Goal: Transaction & Acquisition: Purchase product/service

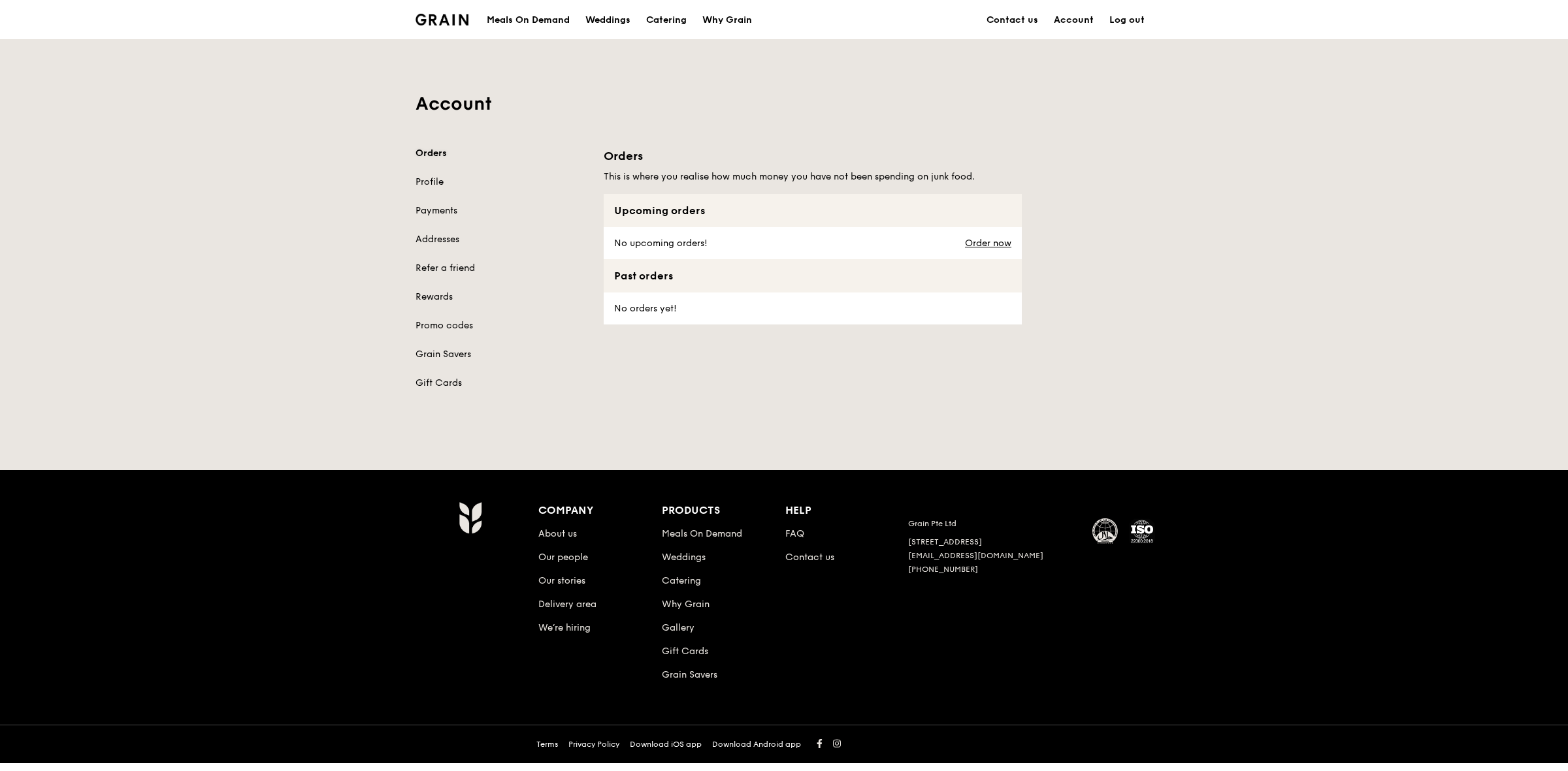
click at [442, 148] on link "Orders" at bounding box center [502, 153] width 172 height 13
click at [994, 239] on link "Order now" at bounding box center [989, 243] width 47 height 11
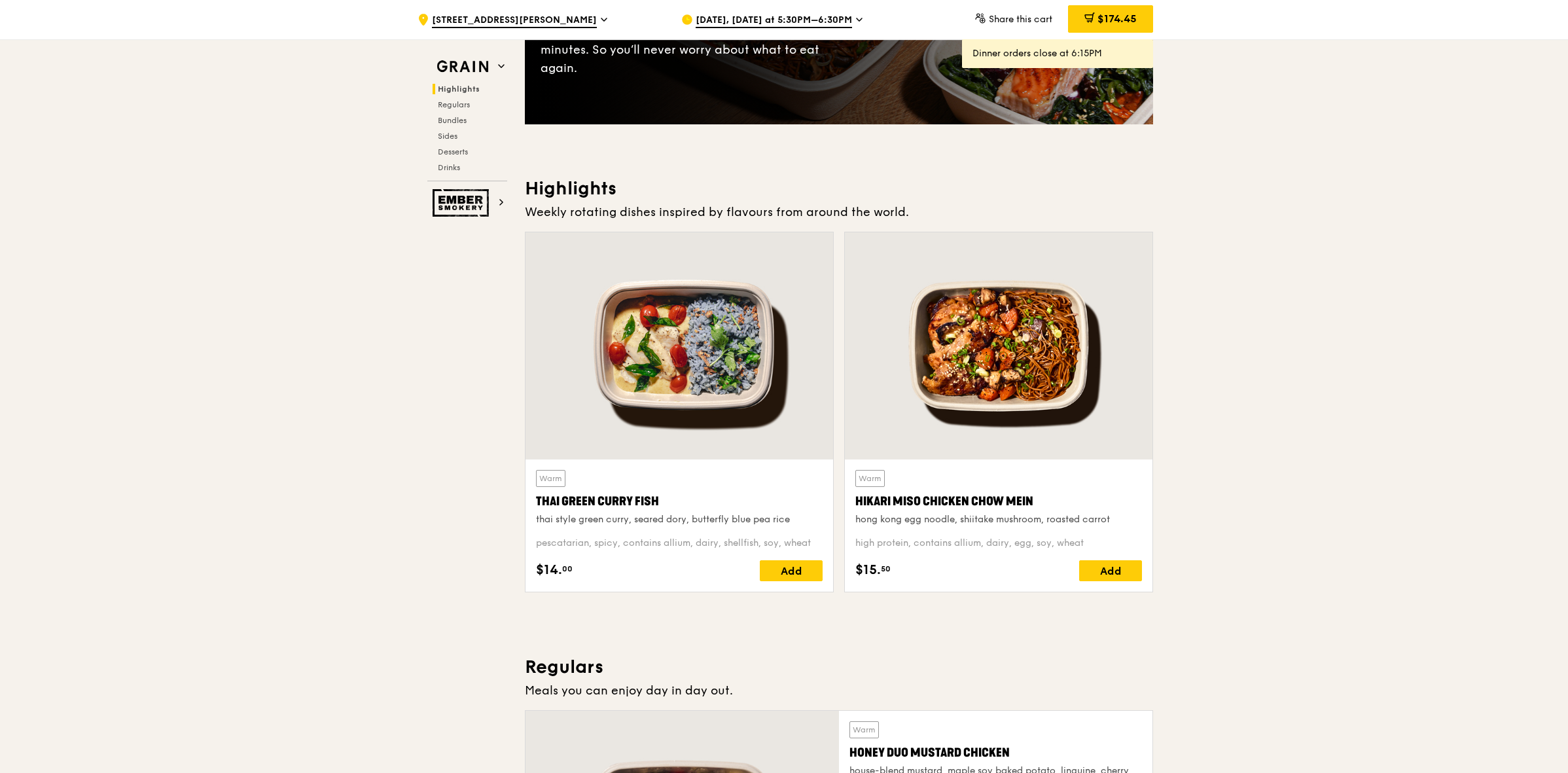
scroll to position [490, 0]
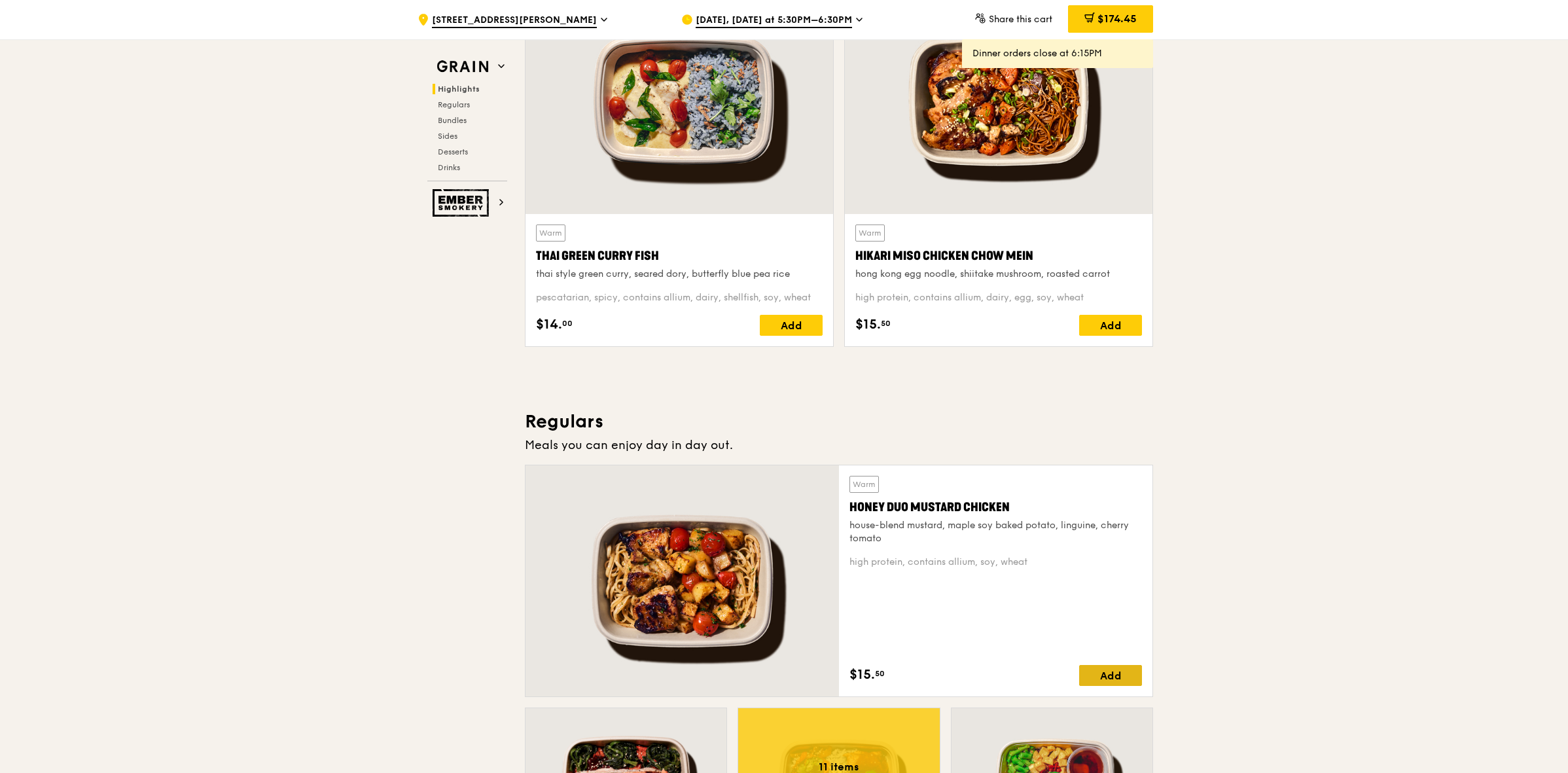
click at [1108, 677] on div "Add" at bounding box center [1110, 675] width 62 height 20
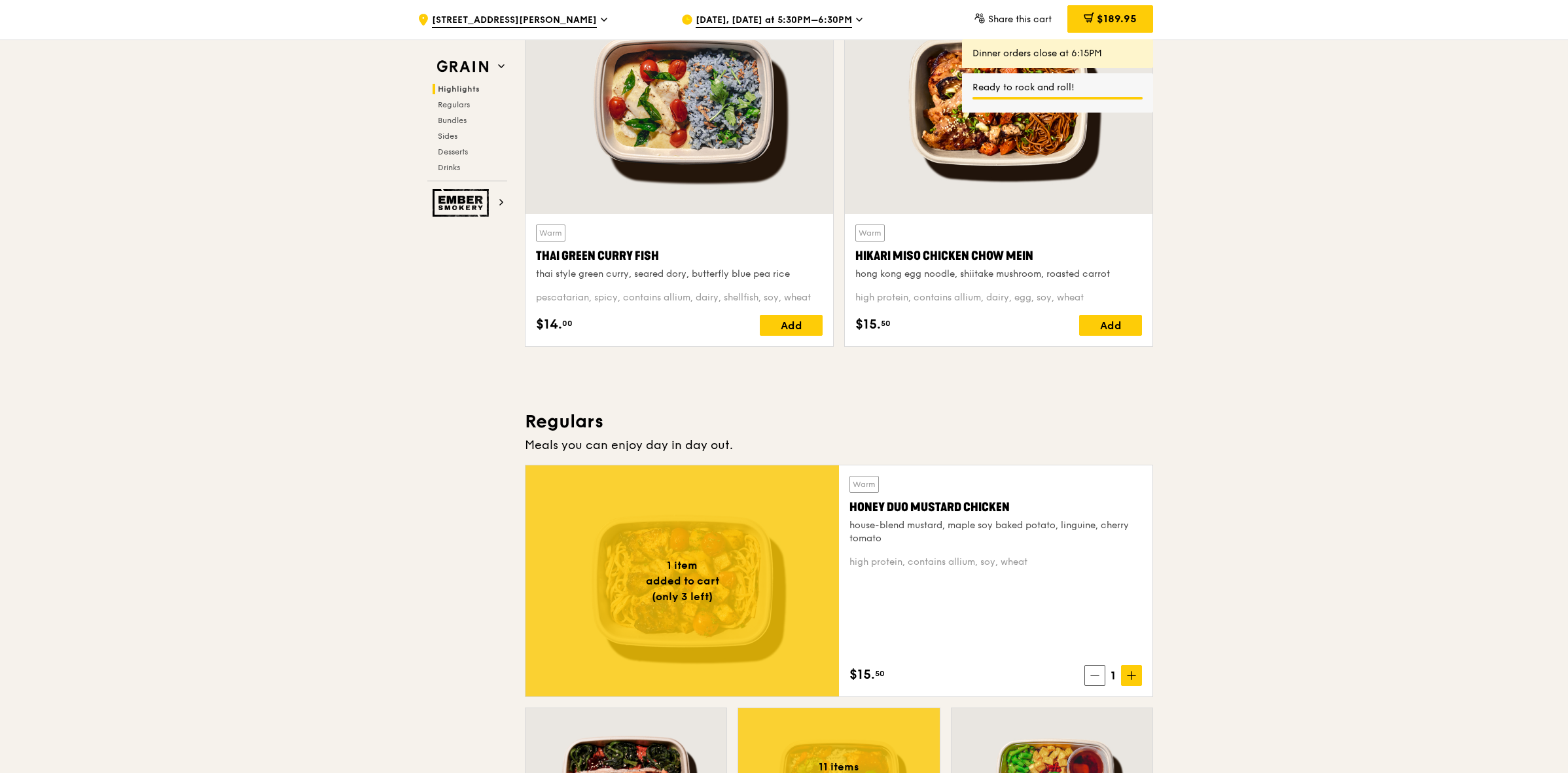
click at [1035, 22] on span "Share this cart" at bounding box center [1020, 19] width 63 height 11
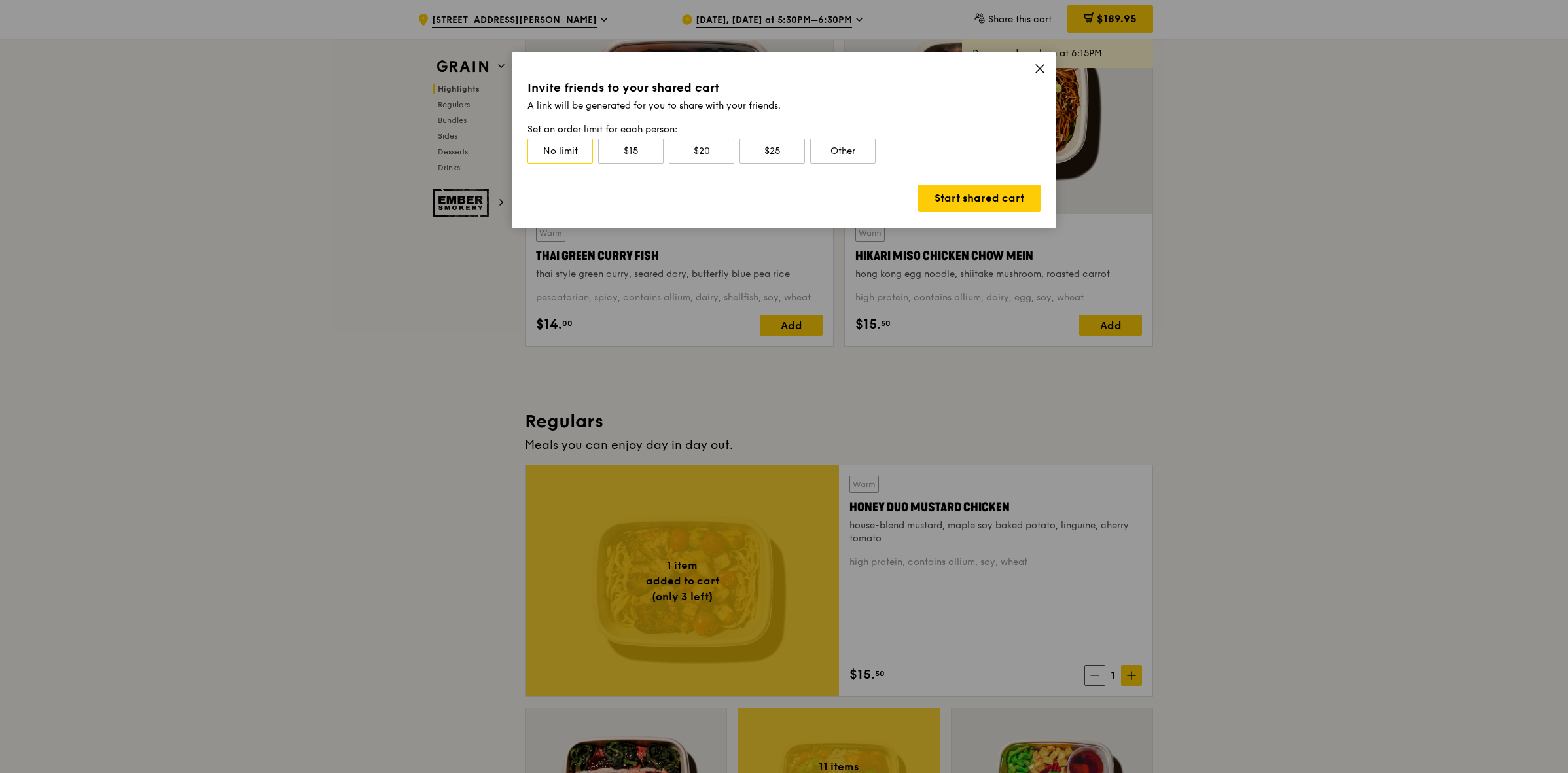
click at [1041, 68] on icon at bounding box center [1040, 68] width 12 height 12
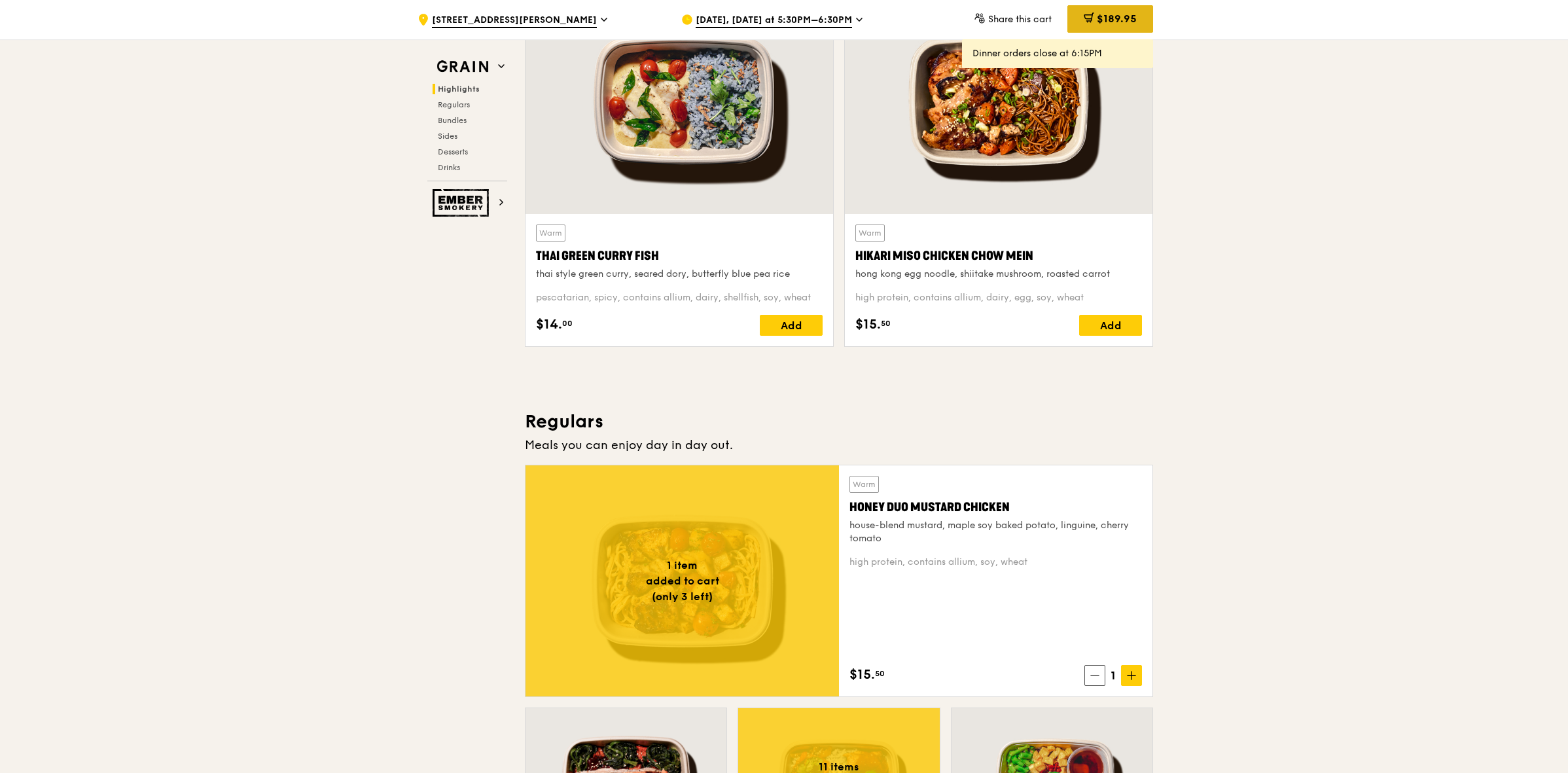
click at [1117, 24] on div "$189.95" at bounding box center [1110, 19] width 86 height 27
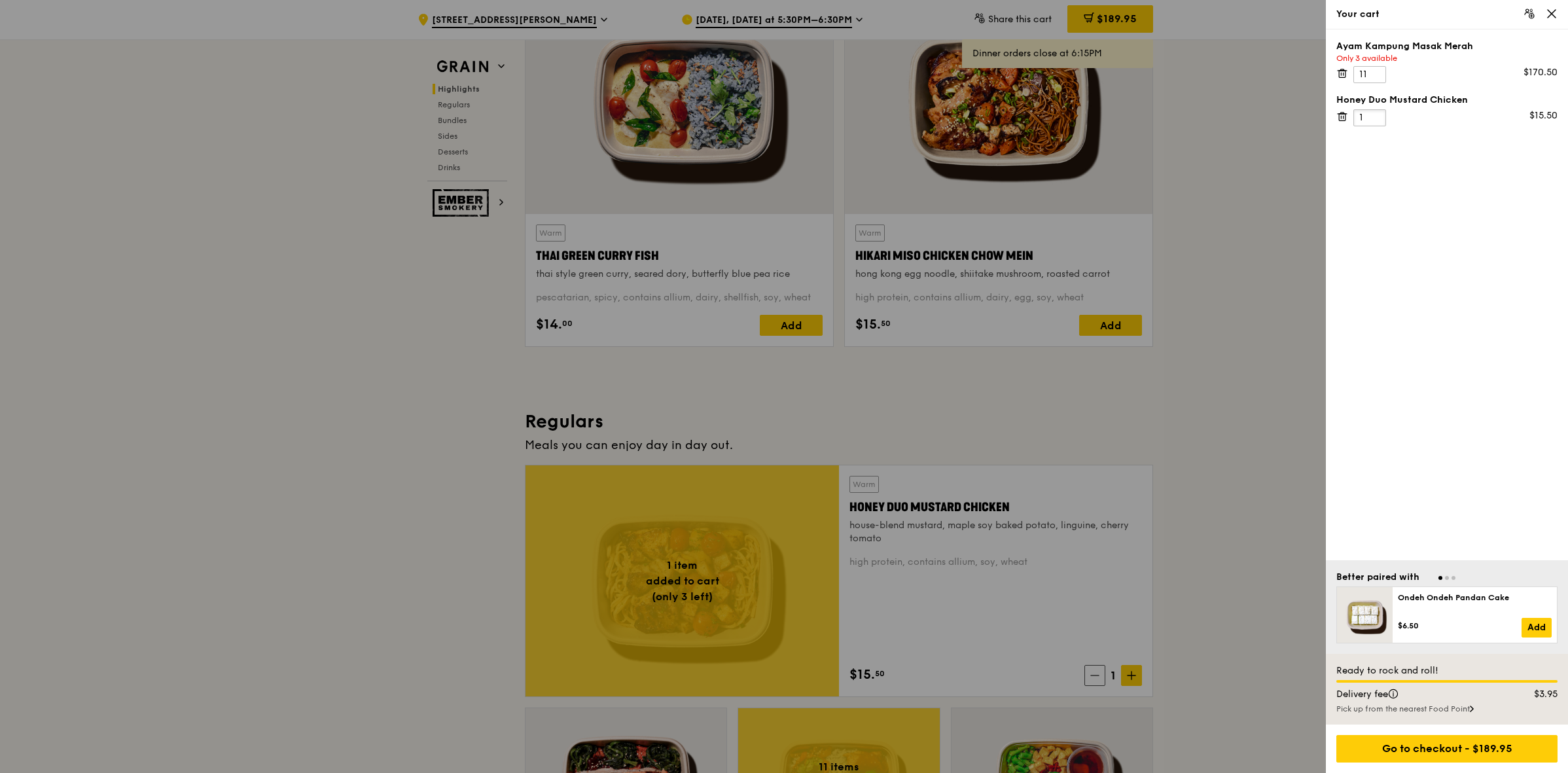
click at [1365, 118] on input "1" at bounding box center [1370, 117] width 33 height 17
type input "11"
click at [1342, 69] on icon at bounding box center [1342, 69] width 3 height 1
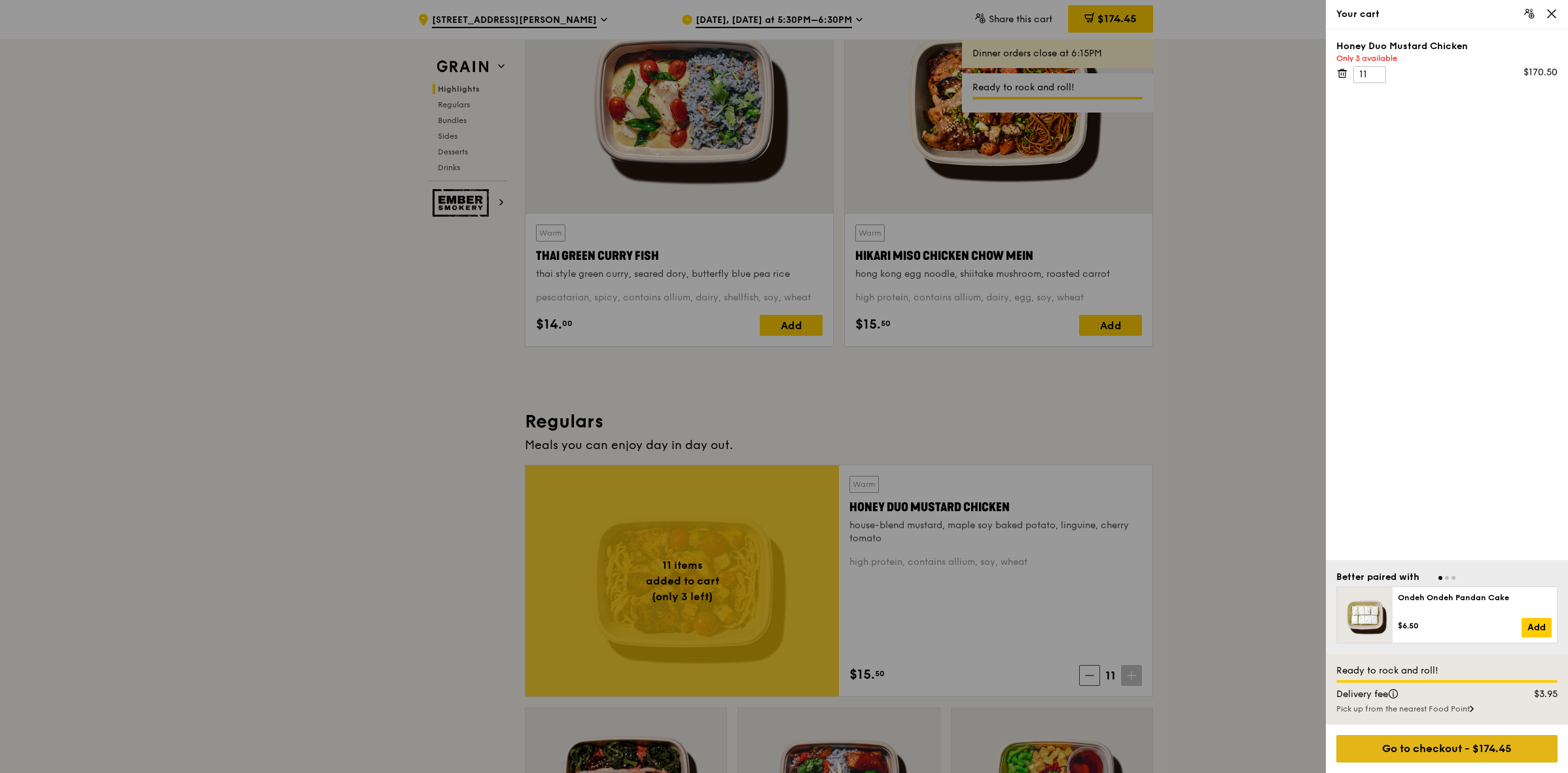
click at [1472, 757] on div "Go to checkout - $174.45" at bounding box center [1447, 749] width 221 height 27
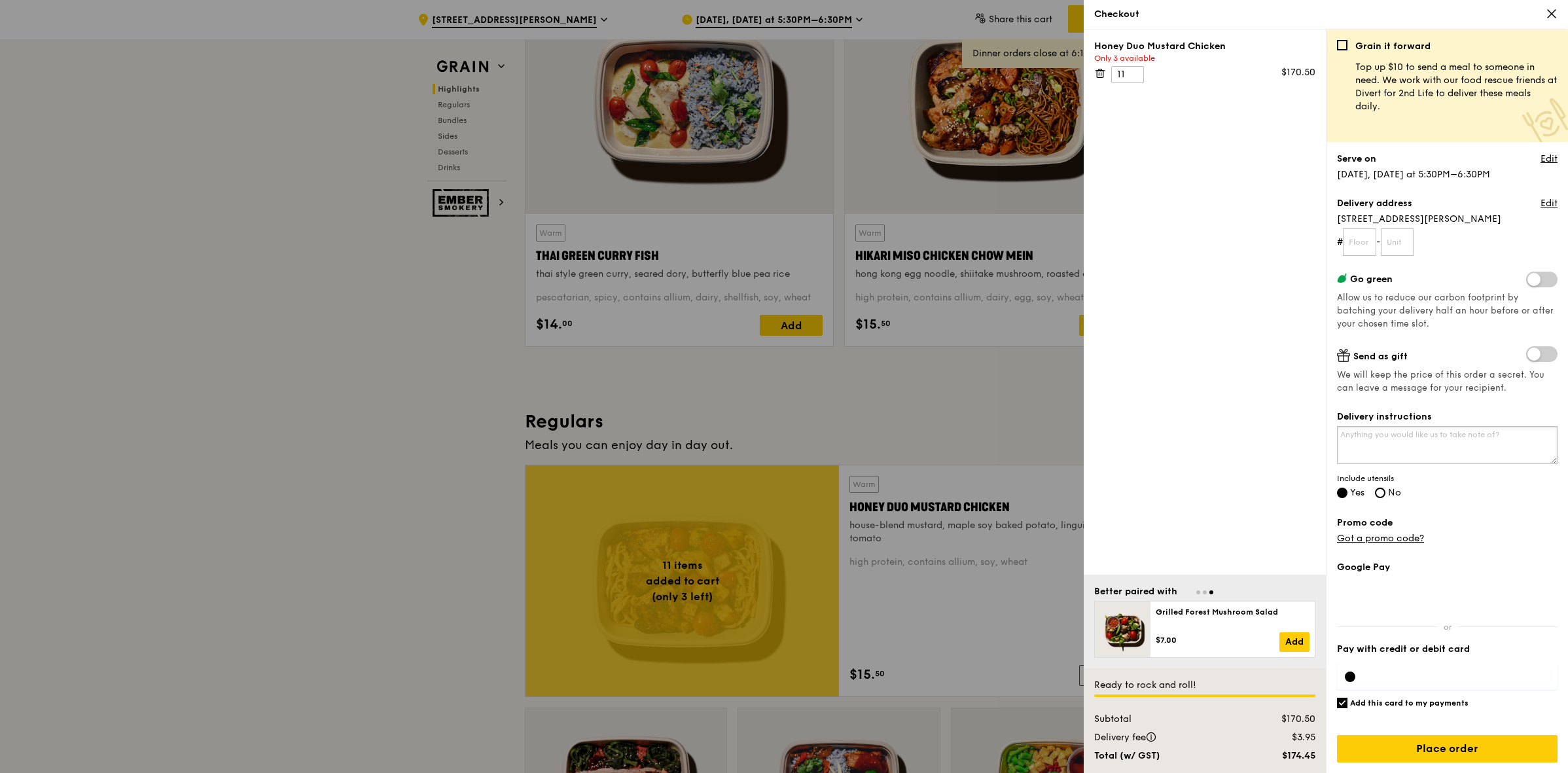
click at [1482, 442] on textarea "Delivery instructions" at bounding box center [1448, 445] width 221 height 38
click at [1549, 164] on link "Edit" at bounding box center [1548, 158] width 17 height 13
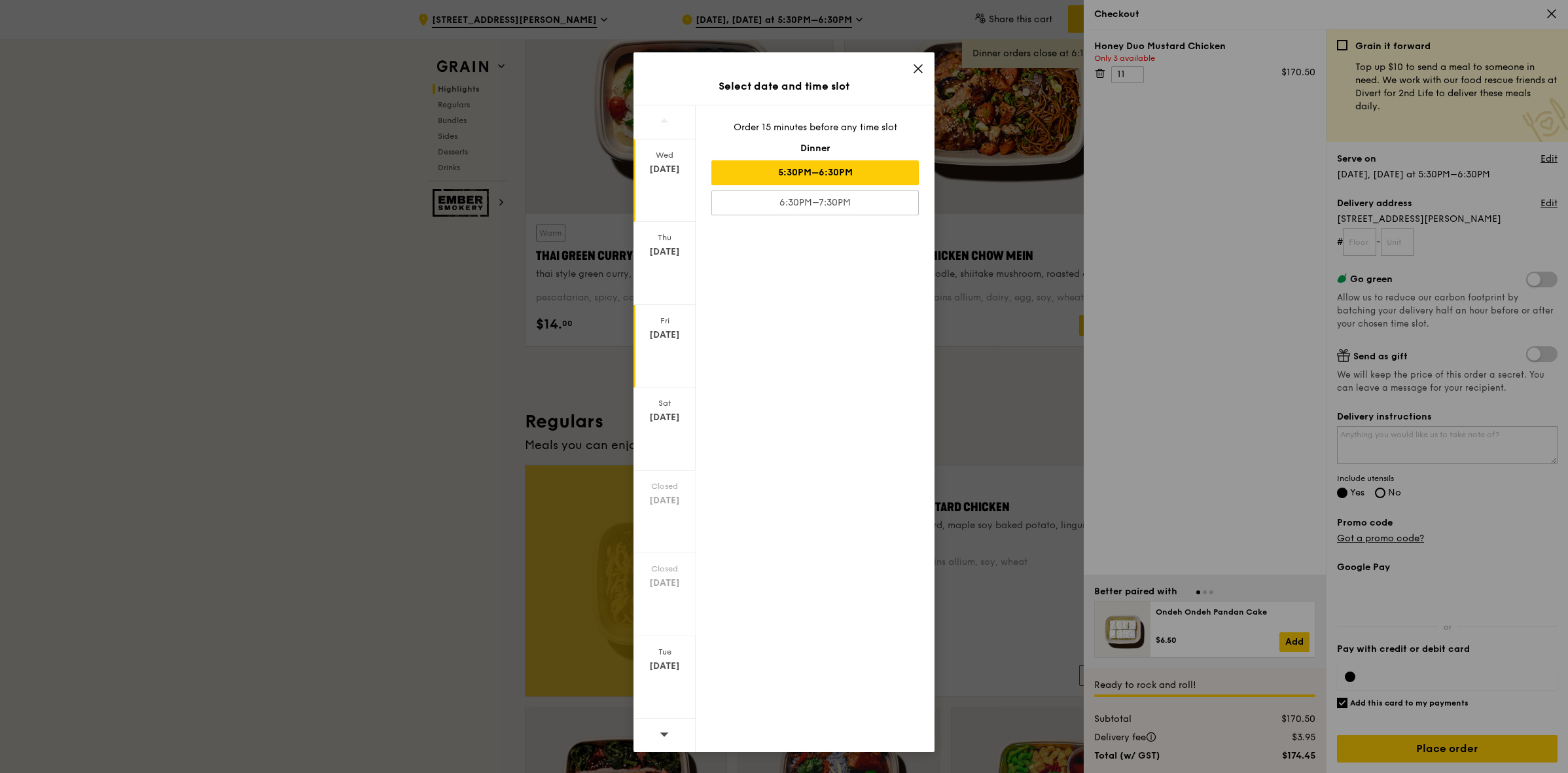
click at [685, 320] on div "Fri" at bounding box center [664, 320] width 59 height 11
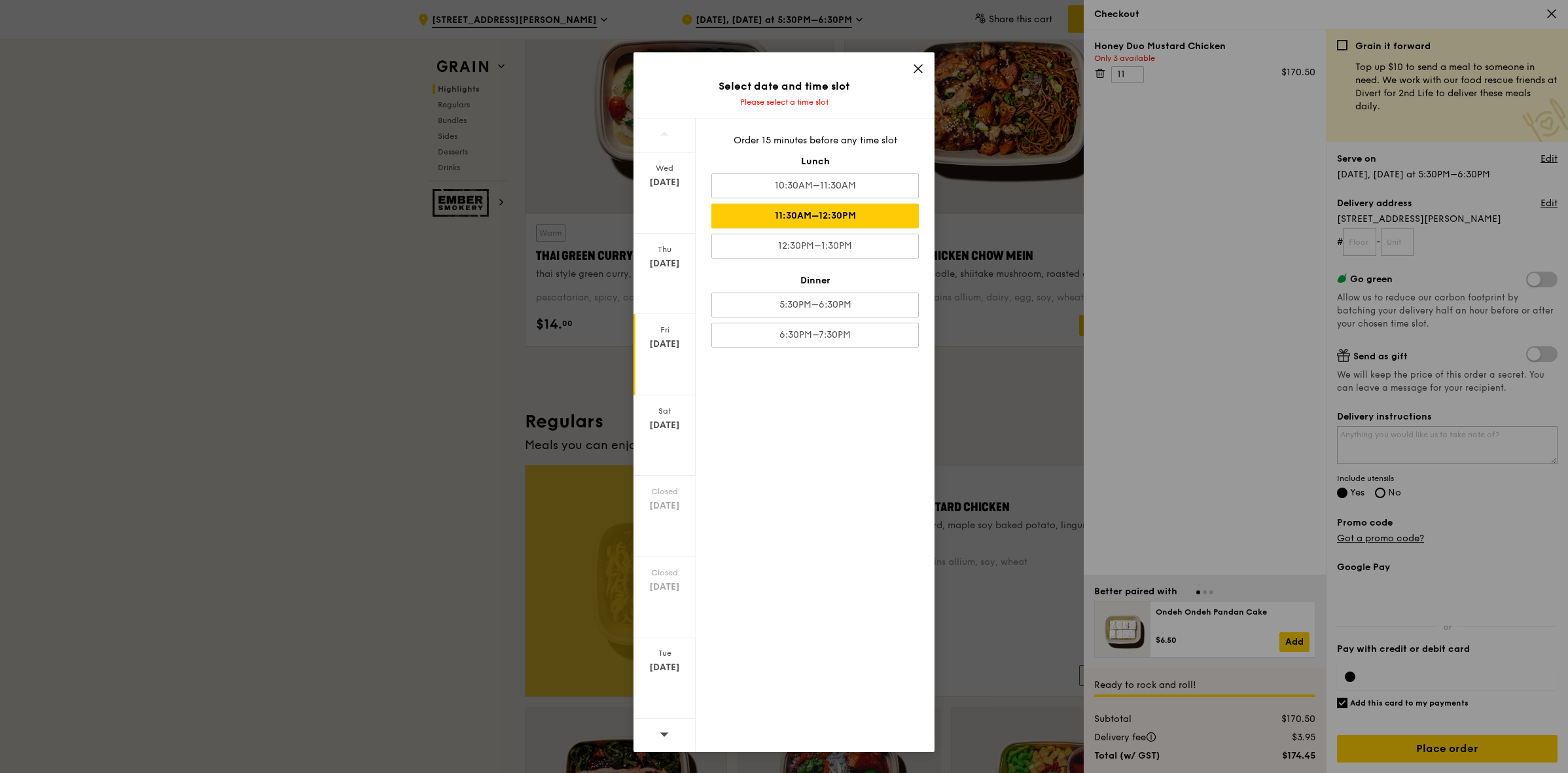
click at [804, 221] on div "11:30AM–12:30PM" at bounding box center [815, 216] width 208 height 24
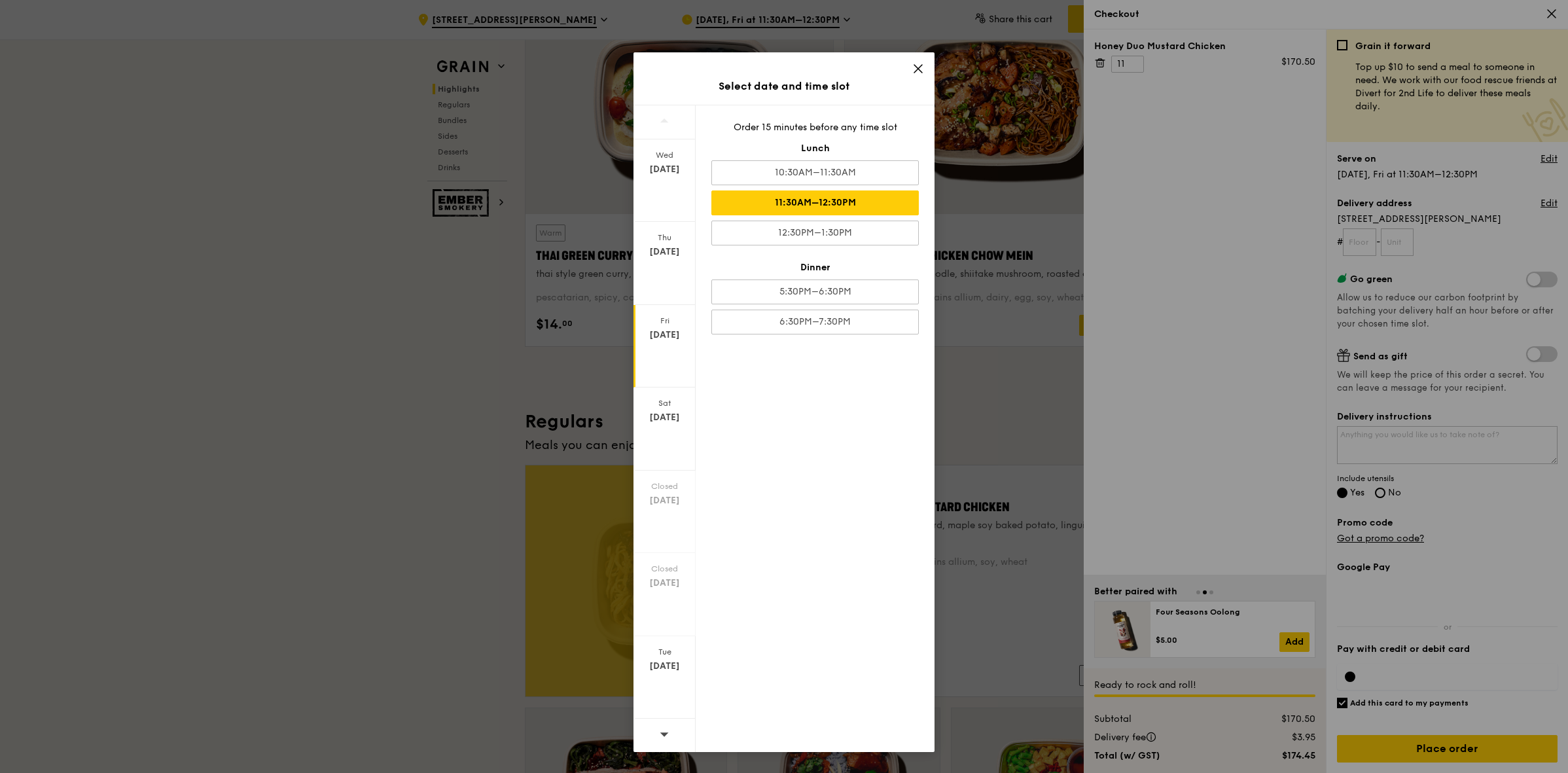
click at [1160, 256] on div "Select date and time slot [DATE] [DATE] [DATE] [DATE] Closed [DATE] Closed [DAT…" at bounding box center [784, 386] width 1568 height 773
click at [920, 63] on icon at bounding box center [918, 68] width 12 height 12
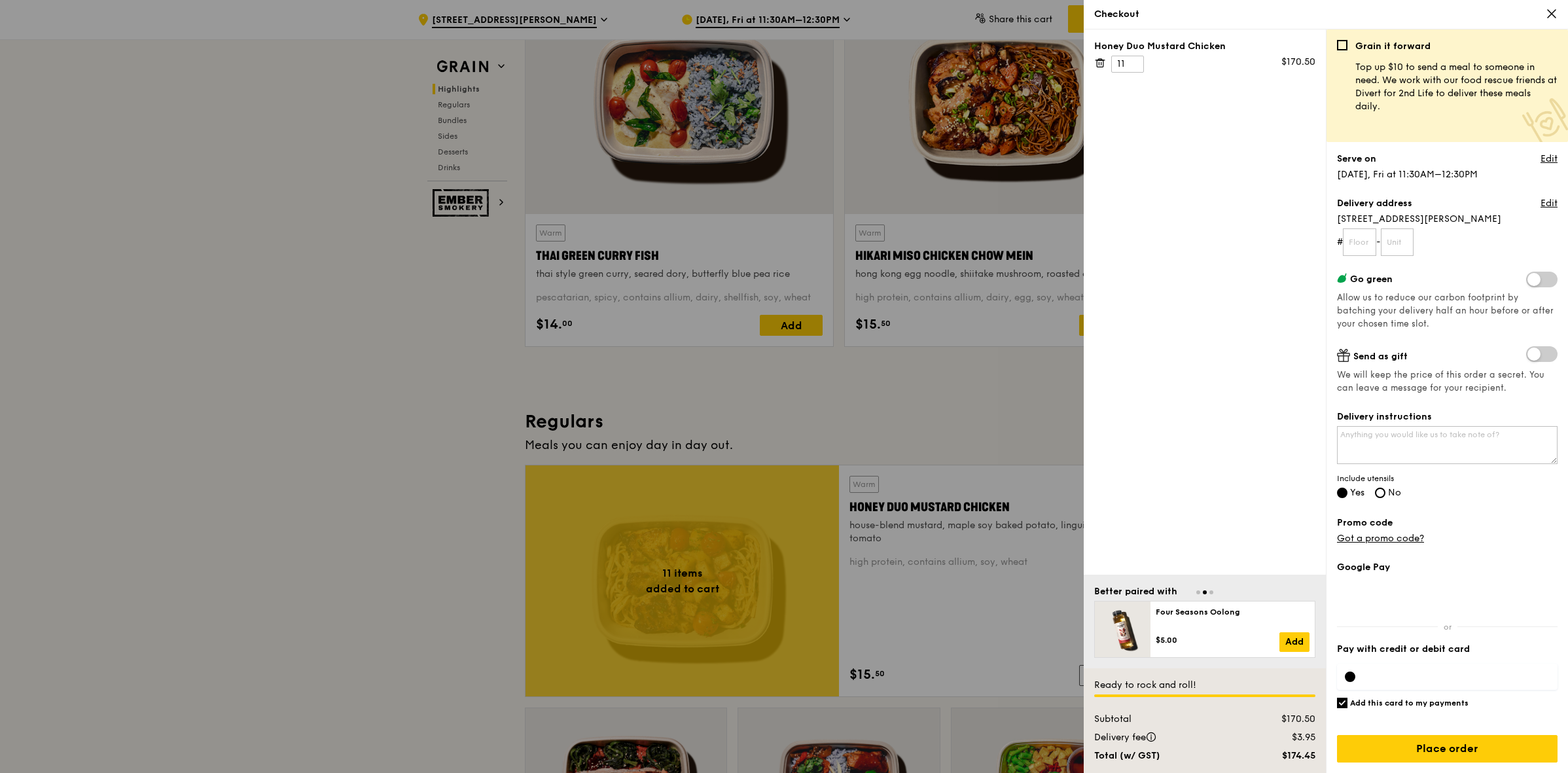
click at [343, 405] on div at bounding box center [784, 386] width 1568 height 773
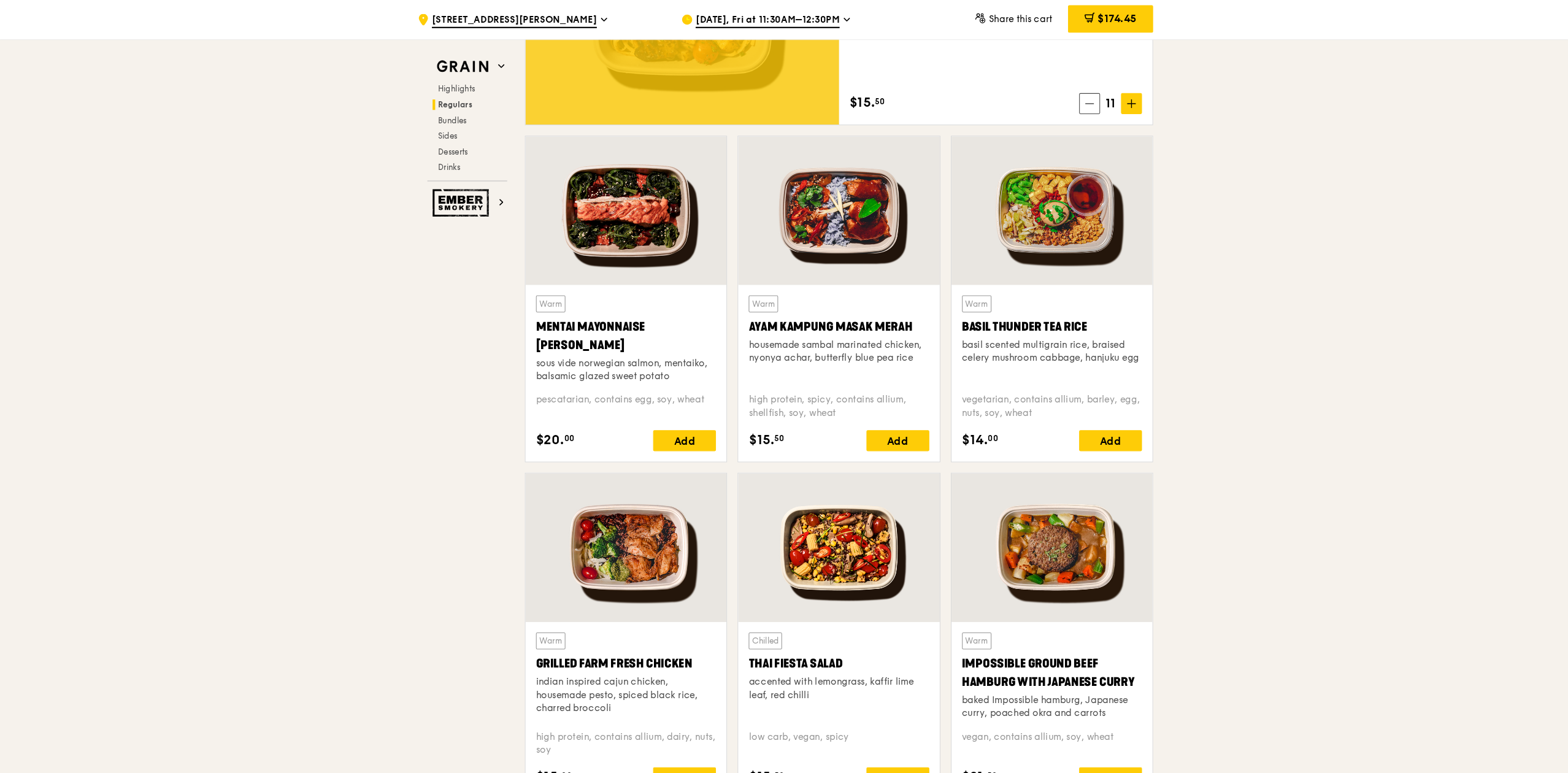
scroll to position [1073, 0]
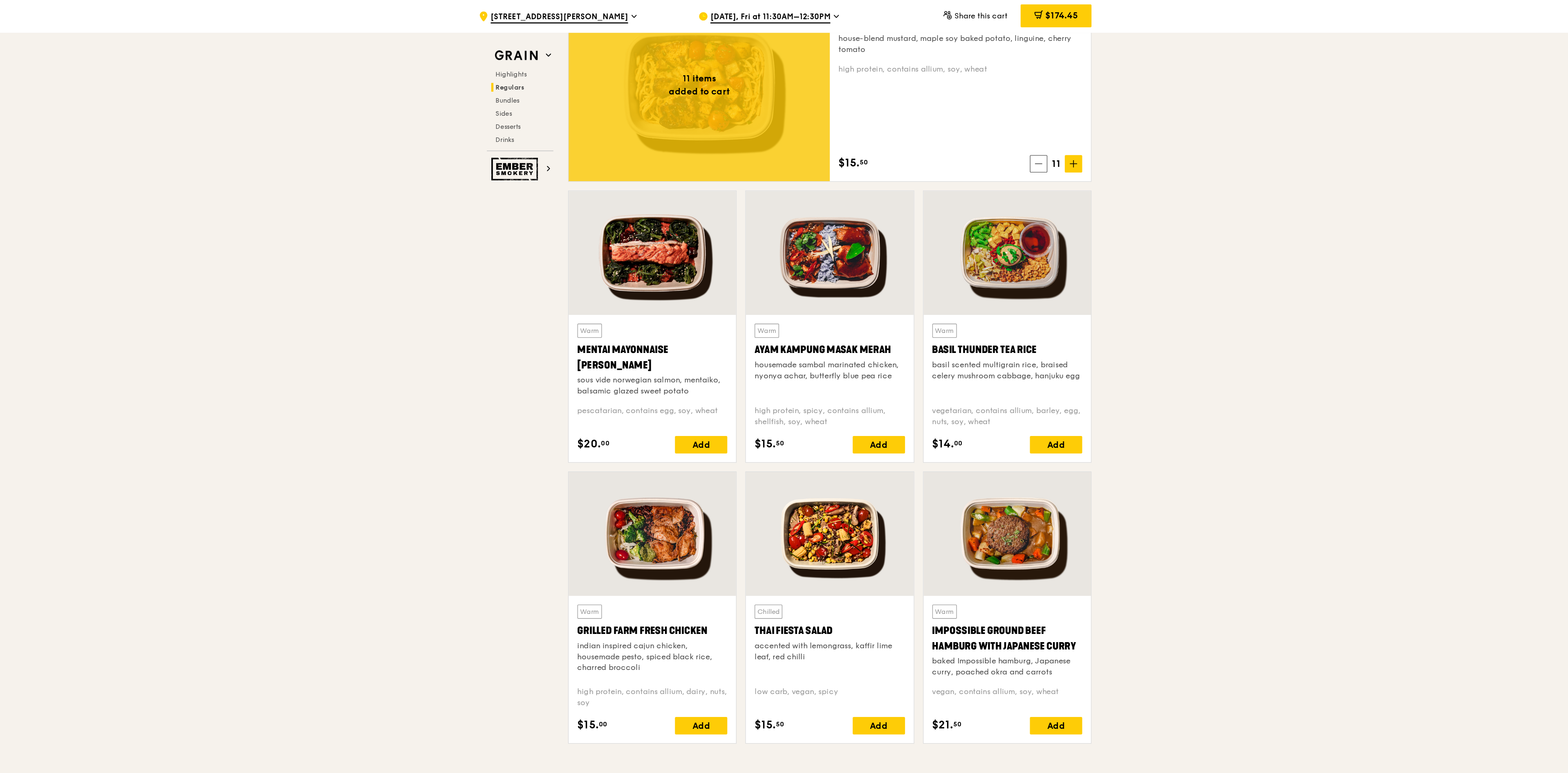
scroll to position [604, 0]
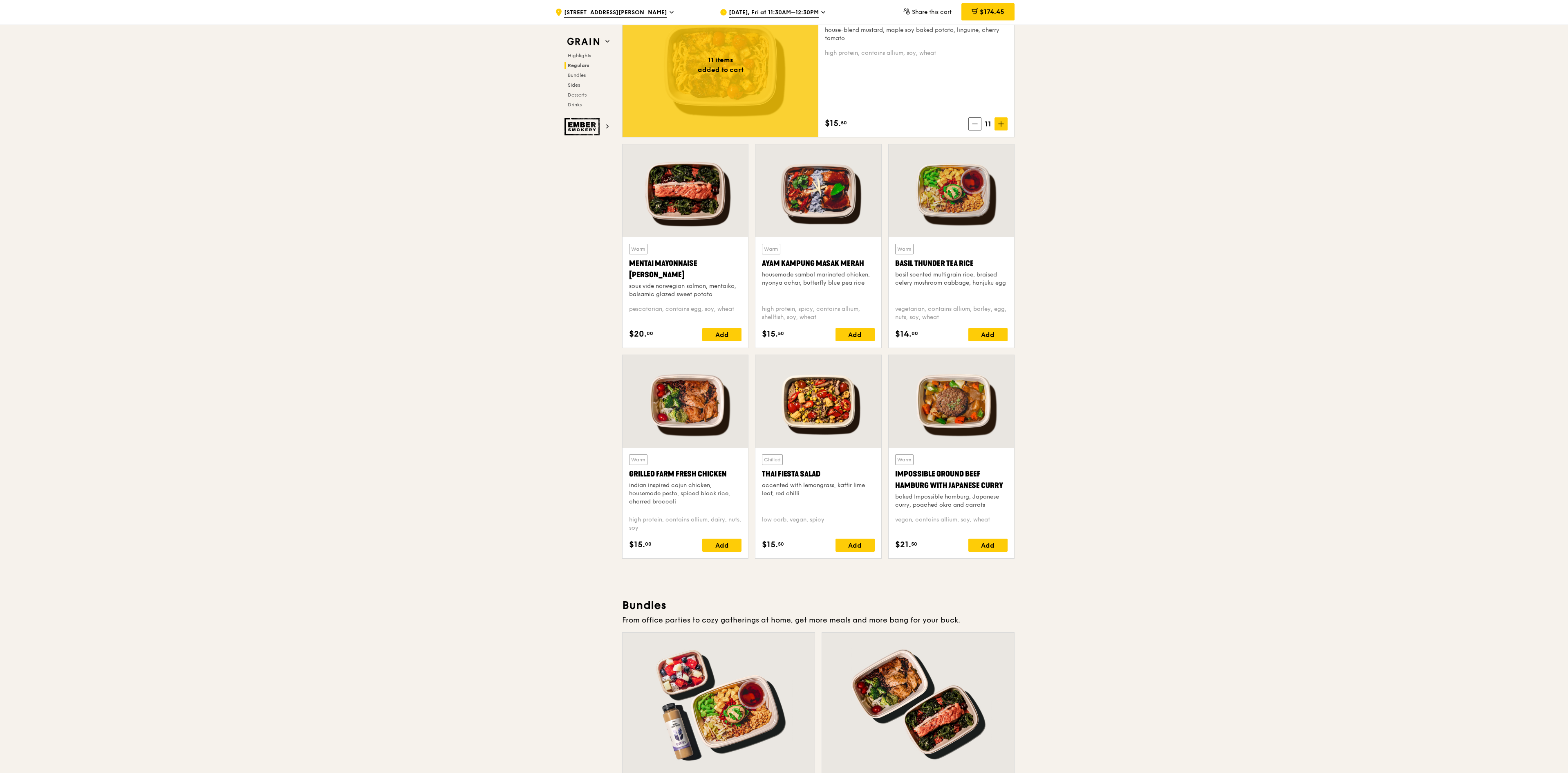
drag, startPoint x: 1254, startPoint y: 461, endPoint x: 1254, endPoint y: 440, distance: 21.0
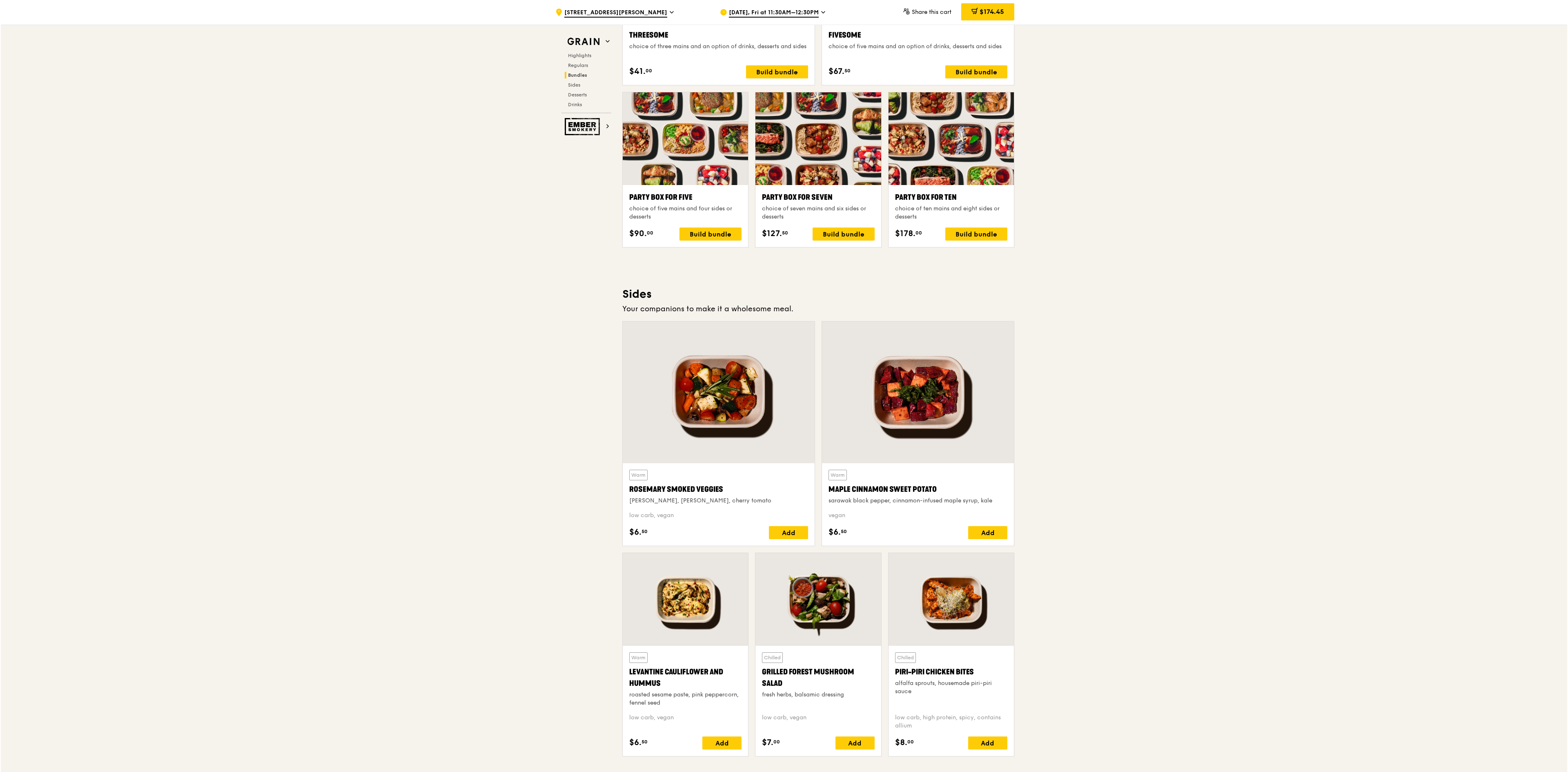
scroll to position [1383, 0]
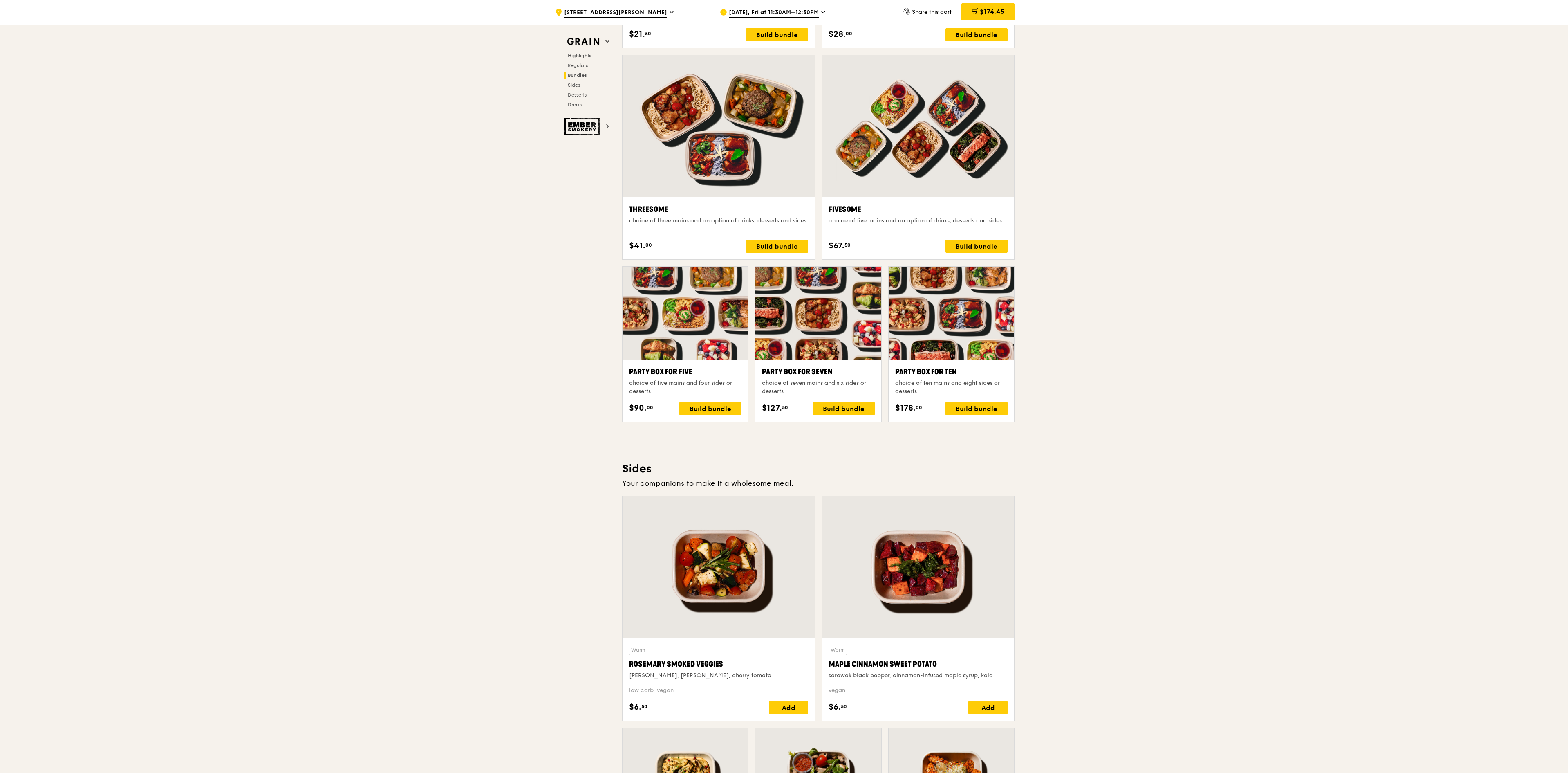
click at [924, 330] on div at bounding box center [951, 313] width 126 height 93
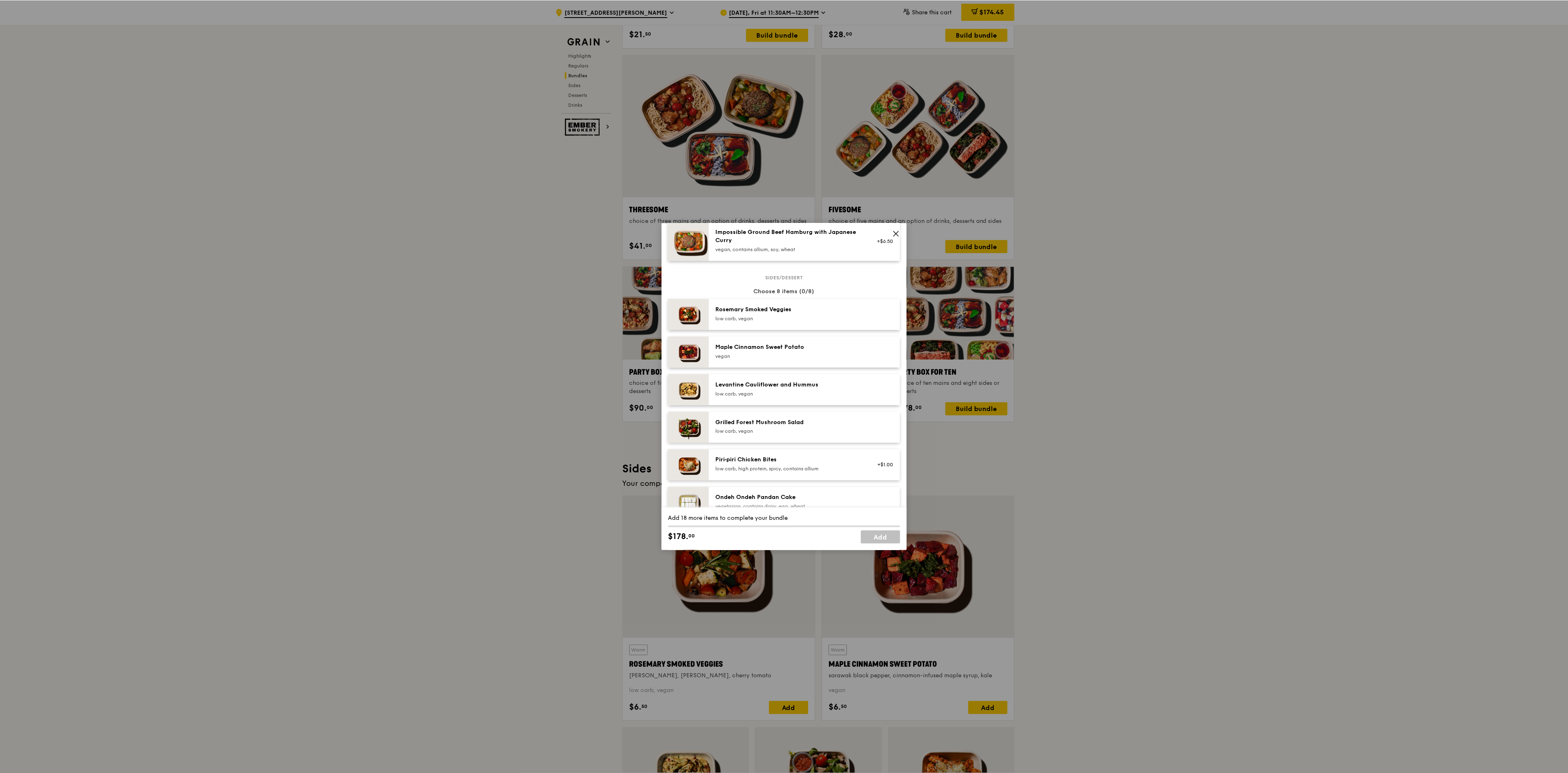
scroll to position [0, 0]
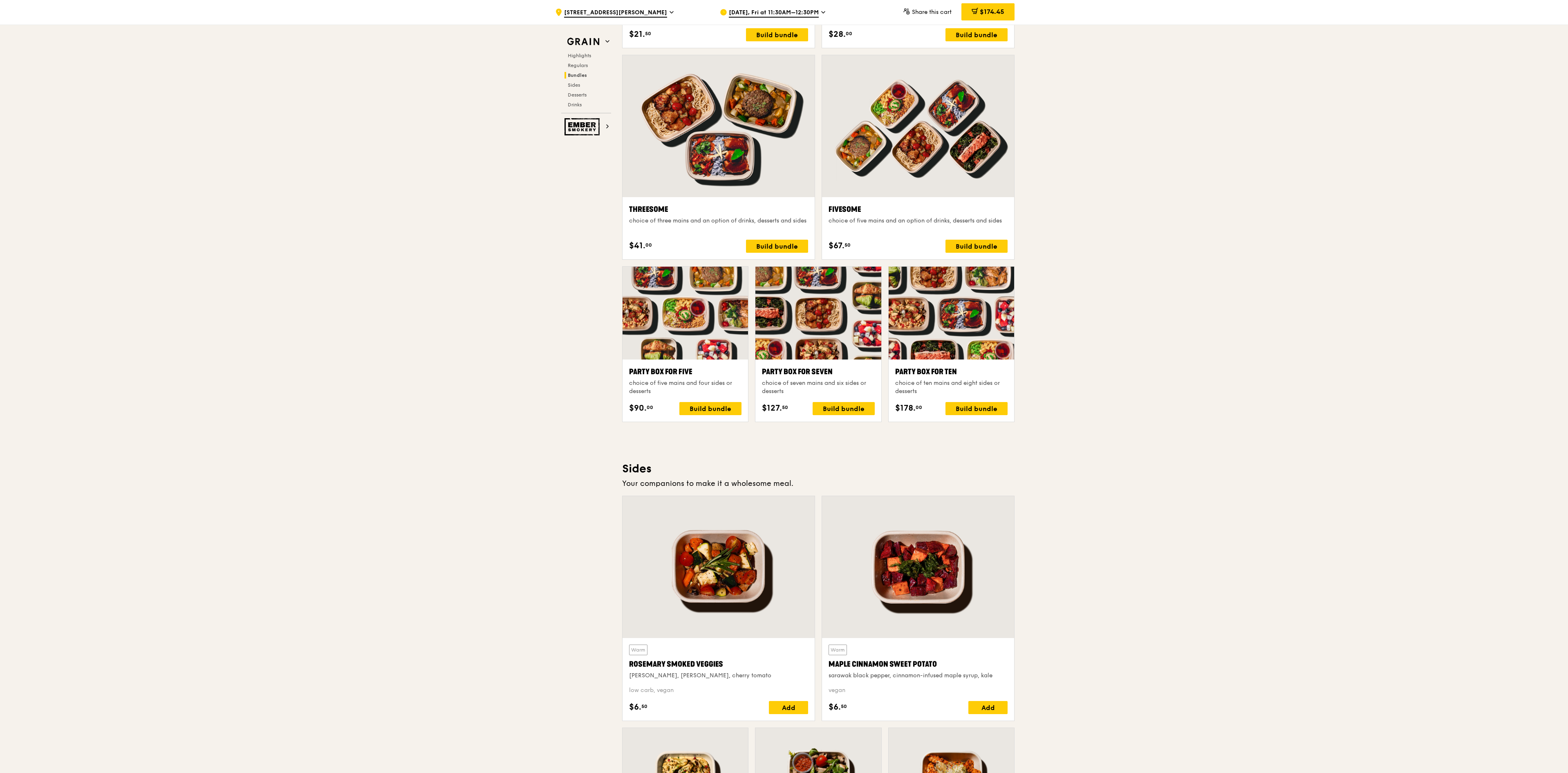
click at [979, 387] on div ".cls-1 { fill: none; stroke: #fff; stroke-linecap: round; stroke-linejoin: roun…" at bounding box center [784, 362] width 1568 height 3445
